Goal: Transaction & Acquisition: Purchase product/service

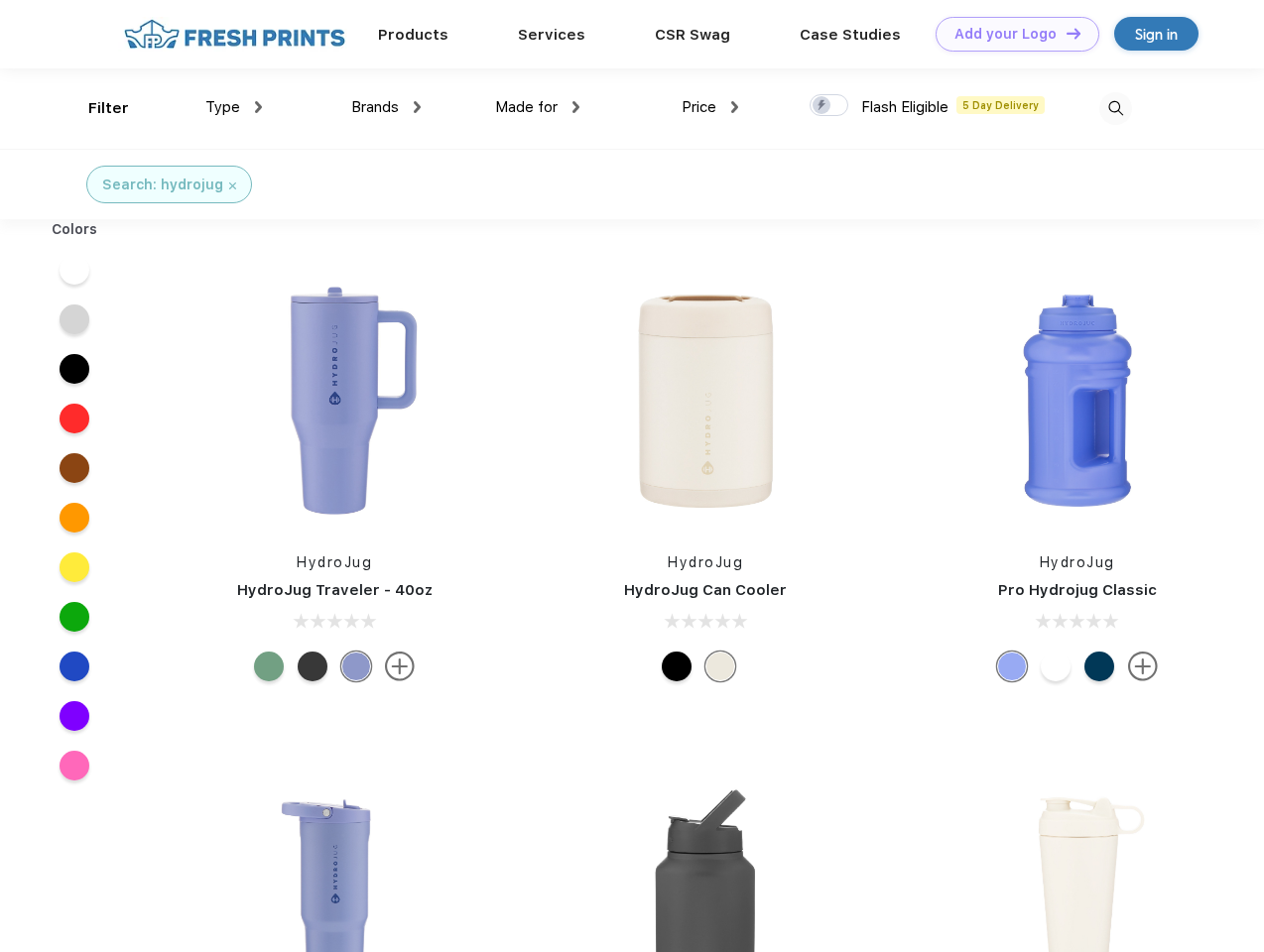
scroll to position [1, 0]
click at [1010, 34] on link "Add your Logo Design Tool" at bounding box center [1017, 34] width 163 height 35
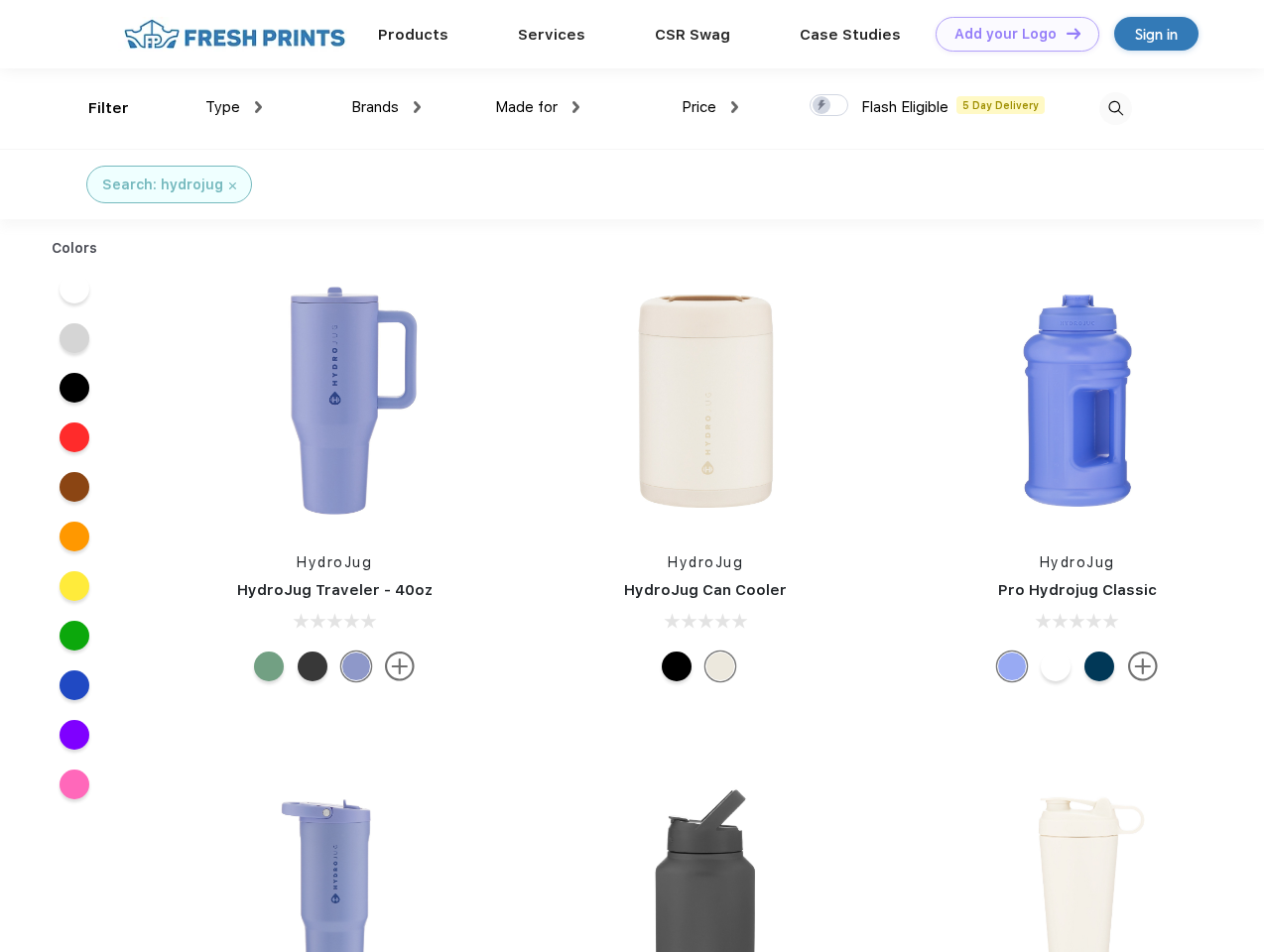
click at [0, 0] on div "Design Tool" at bounding box center [0, 0] width 0 height 0
click at [1065, 33] on link "Add your Logo Design Tool" at bounding box center [1017, 34] width 163 height 35
click at [96, 108] on div "Filter" at bounding box center [109, 109] width 41 height 23
click at [234, 107] on span "Type" at bounding box center [222, 108] width 35 height 18
click at [386, 107] on span "Brands" at bounding box center [375, 108] width 48 height 18
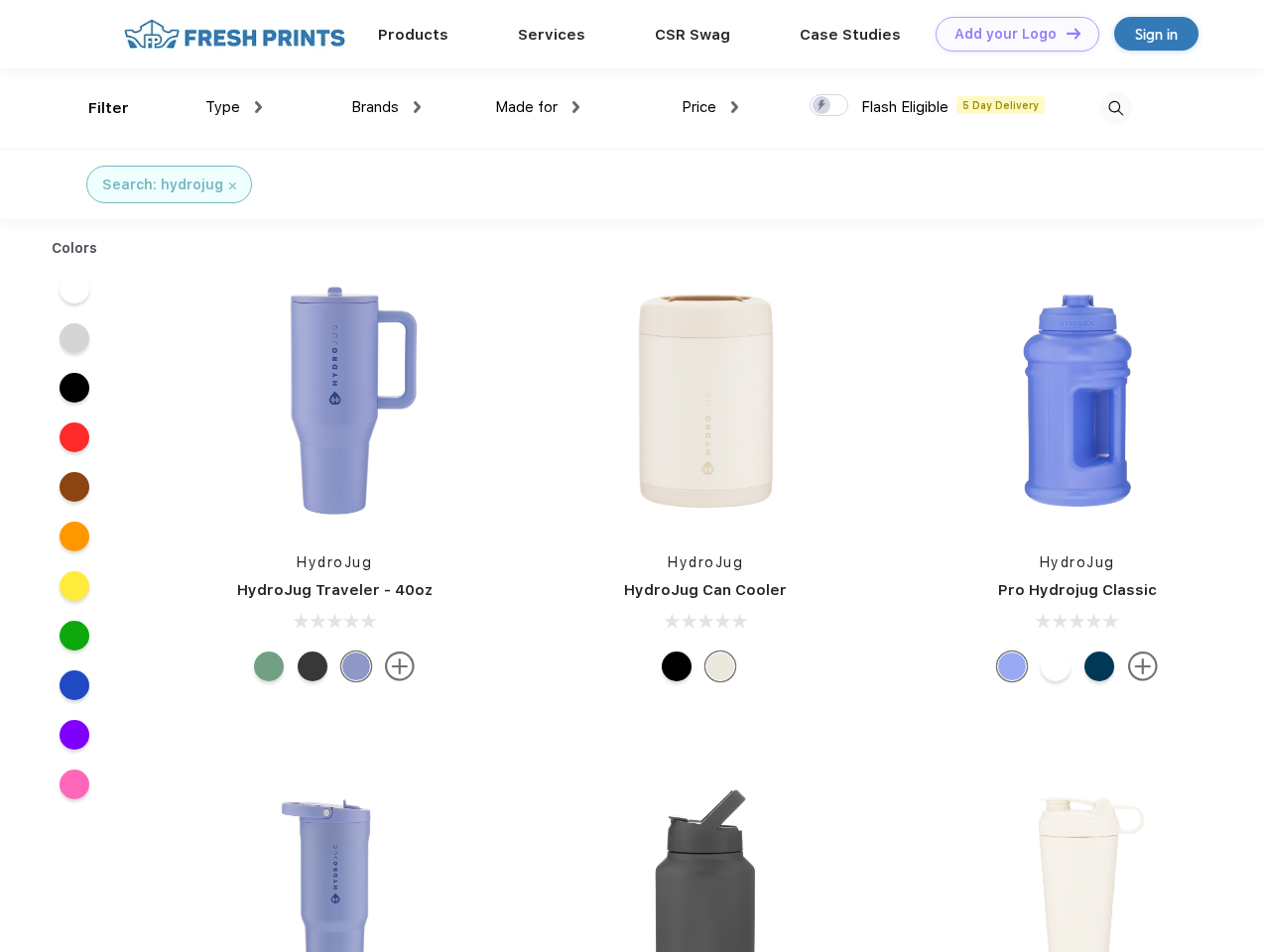
click at [537, 107] on span "Made for" at bounding box center [526, 108] width 63 height 18
click at [710, 107] on span "Price" at bounding box center [699, 108] width 35 height 18
click at [829, 106] on div at bounding box center [828, 106] width 39 height 22
click at [822, 106] on input "checkbox" at bounding box center [815, 100] width 13 height 13
click at [1114, 108] on img at bounding box center [1114, 109] width 33 height 33
